Goal: Task Accomplishment & Management: Manage account settings

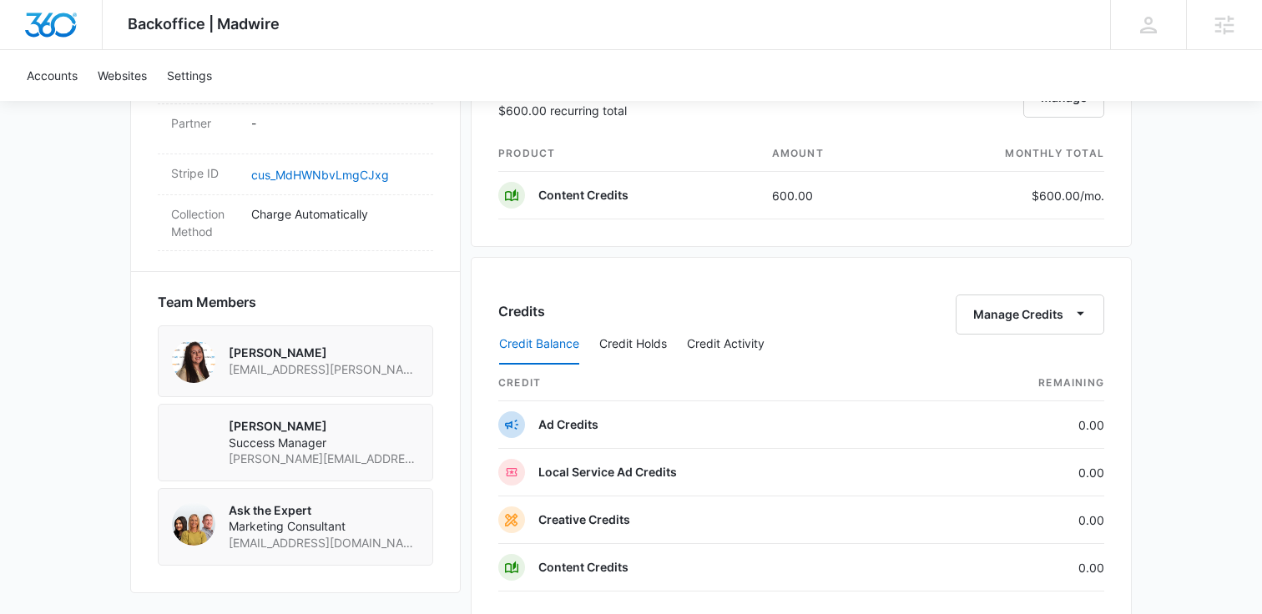
scroll to position [1058, 0]
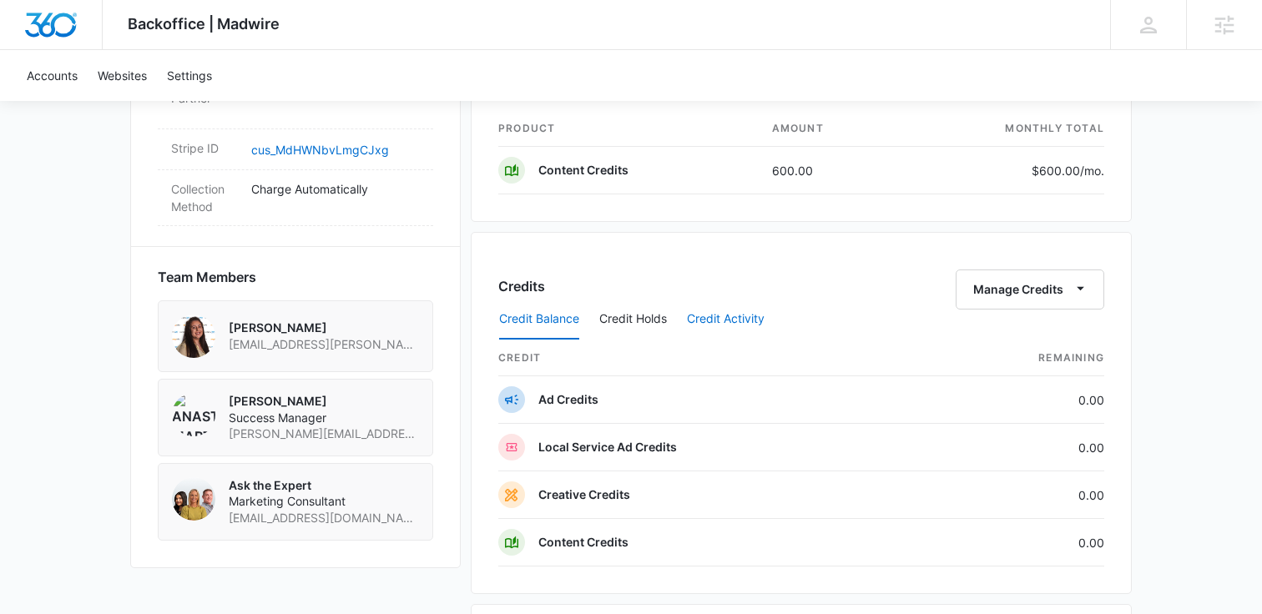
click at [741, 314] on button "Credit Activity" at bounding box center [726, 320] width 78 height 40
